Goal: Task Accomplishment & Management: Complete application form

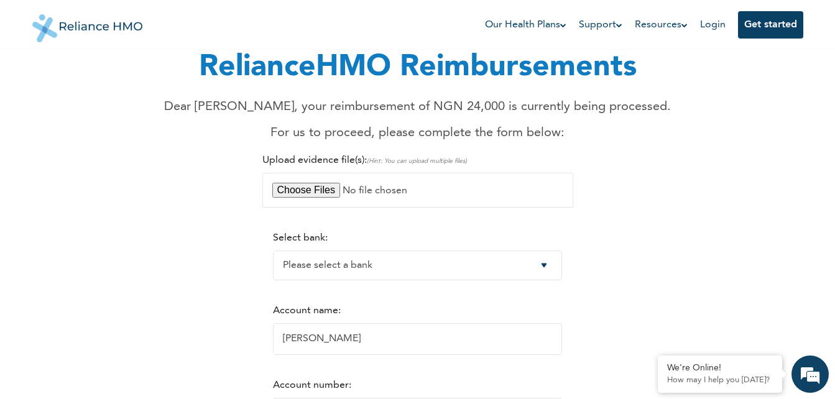
scroll to position [75, 0]
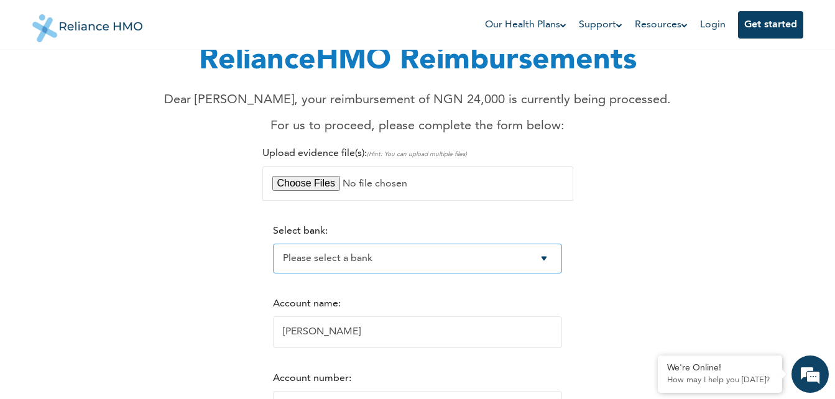
click at [553, 258] on select "Please select a bank Access Bank Plc. Citibank Nigeria Limited Access Bank (Dia…" at bounding box center [417, 259] width 289 height 30
select select "9"
click at [273, 244] on select "Please select a bank Access Bank Plc. Citibank Nigeria Limited Access Bank (Dia…" at bounding box center [417, 259] width 289 height 30
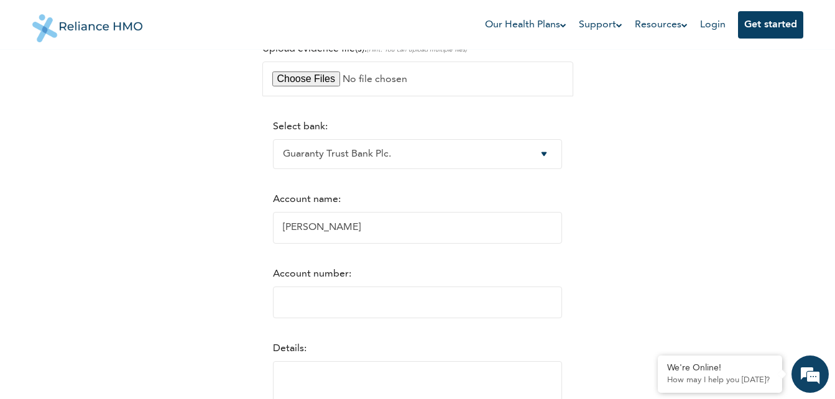
scroll to position [183, 0]
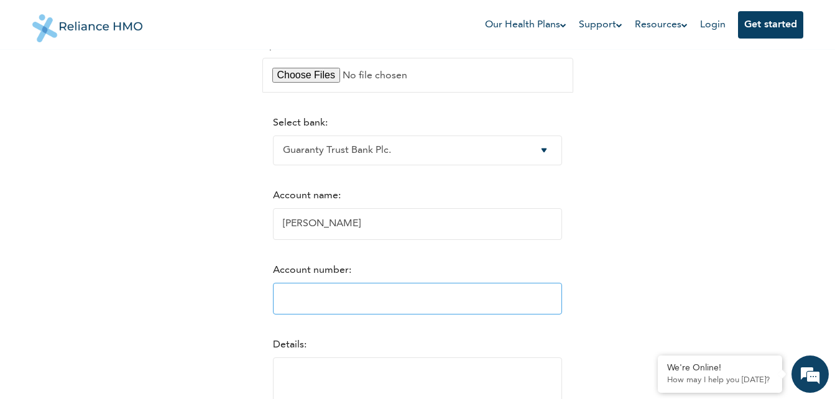
click at [477, 300] on input "Account number:" at bounding box center [417, 299] width 289 height 32
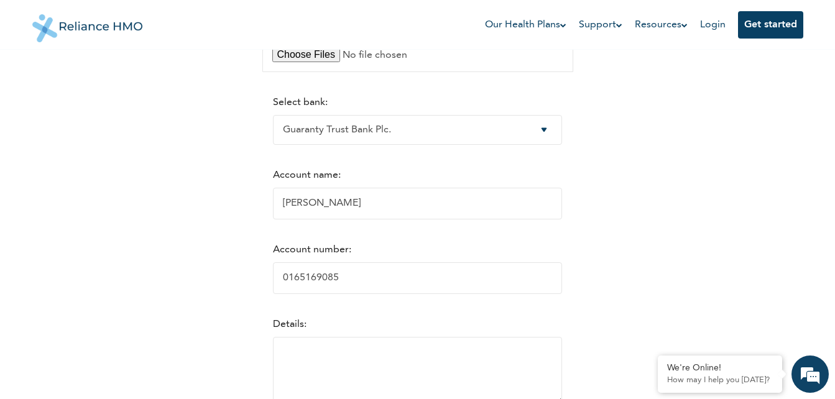
scroll to position [208, 0]
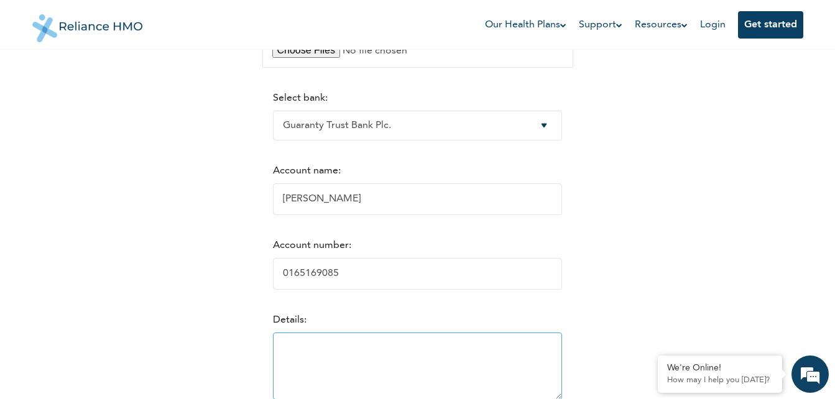
type input "0165169085"
click at [340, 347] on textarea at bounding box center [417, 366] width 289 height 67
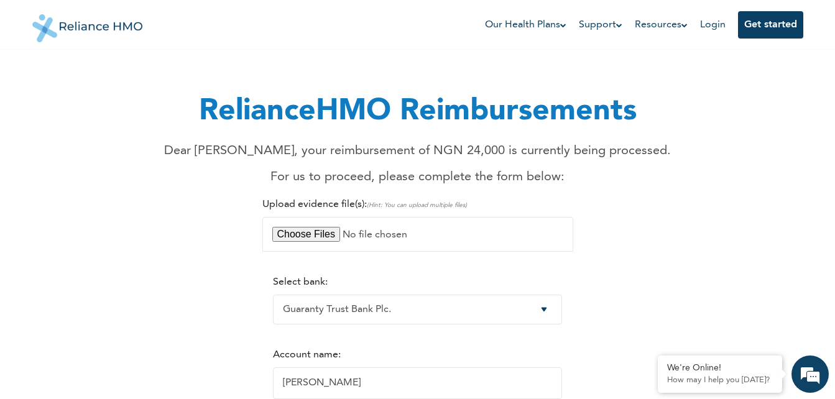
scroll to position [0, 0]
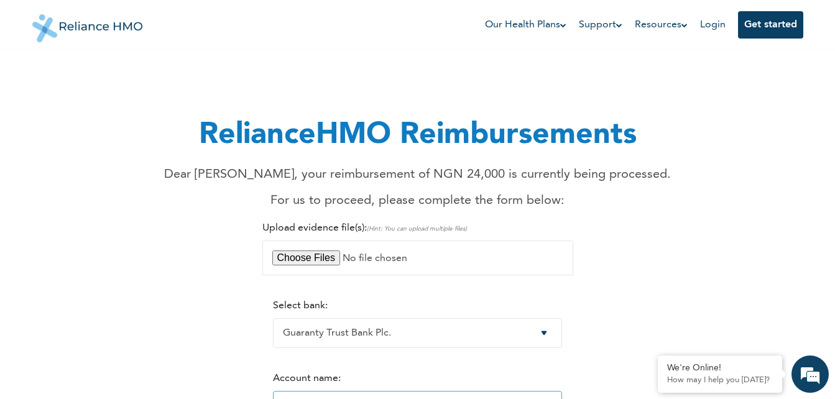
type textarea "Reimbursement for medication"
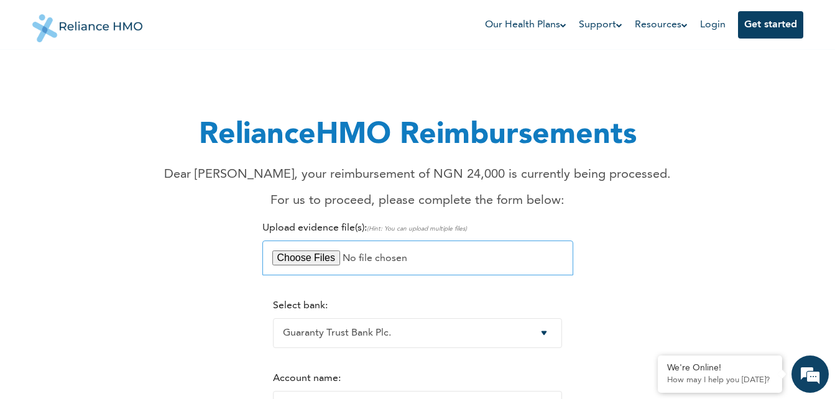
click at [324, 258] on input "file" at bounding box center [417, 258] width 311 height 35
type input "C:\fakepath\Drug Receipt.jpg"
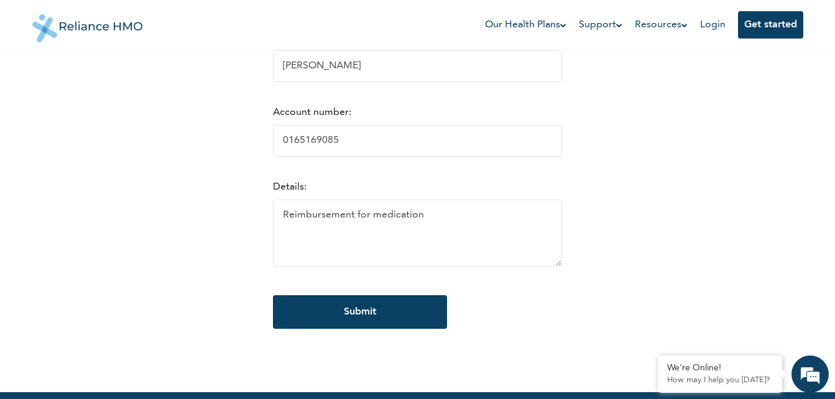
scroll to position [349, 0]
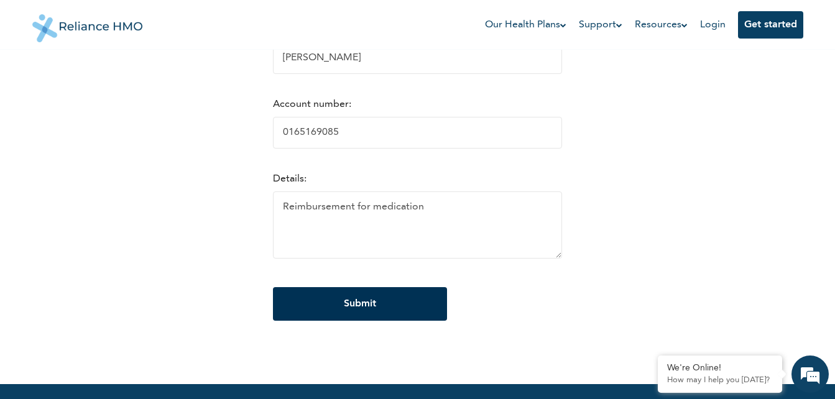
click at [403, 295] on input "Submit" at bounding box center [360, 304] width 174 height 34
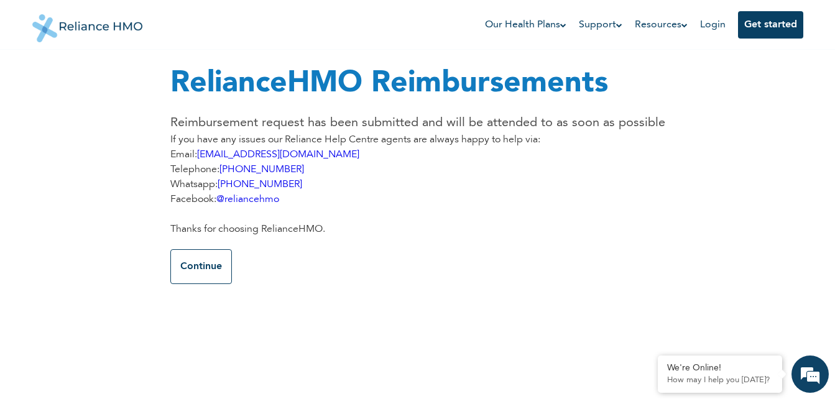
scroll to position [0, 0]
